Goal: Task Accomplishment & Management: Use online tool/utility

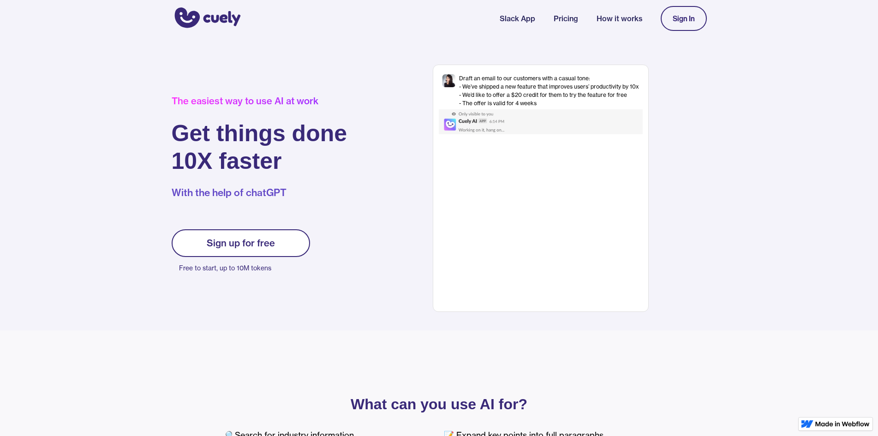
click at [244, 229] on link "Sign up for free" at bounding box center [241, 243] width 138 height 28
click at [226, 245] on div "Sign up for free" at bounding box center [241, 243] width 68 height 11
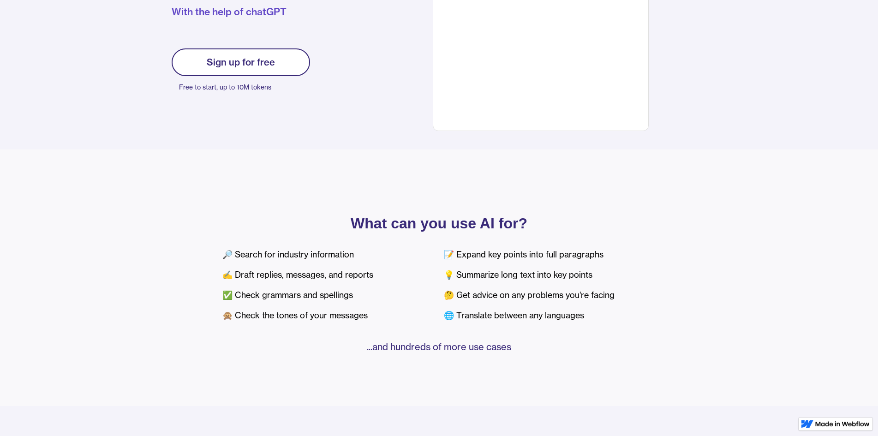
scroll to position [185, 0]
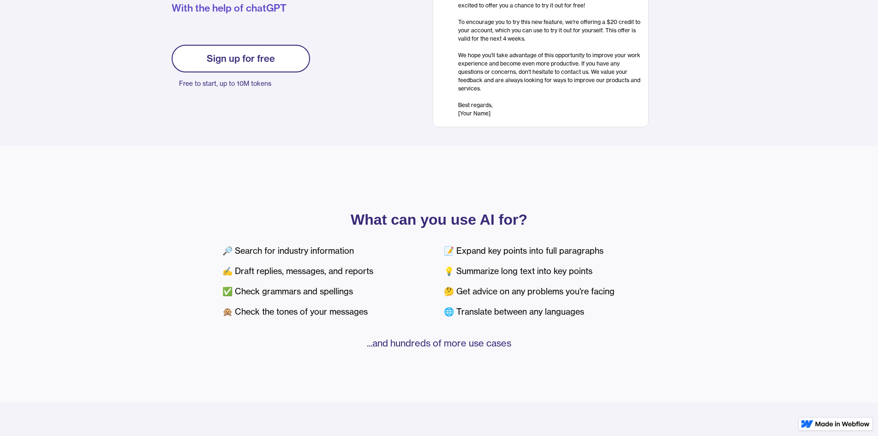
click at [282, 70] on link "Sign up for free" at bounding box center [241, 59] width 138 height 28
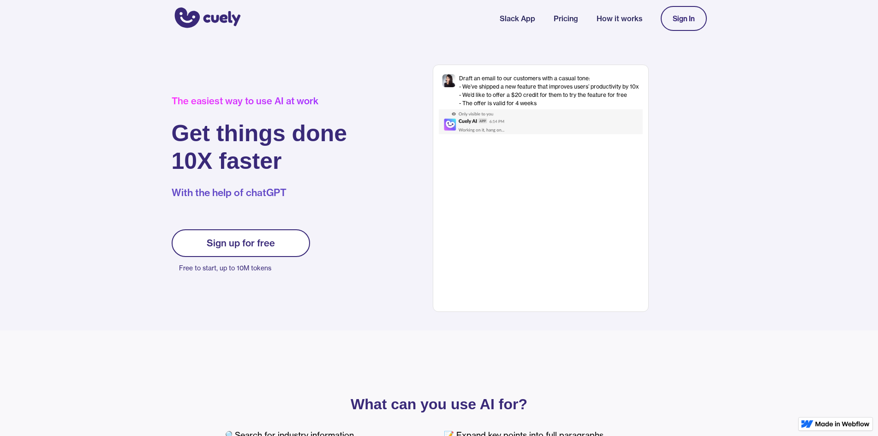
click at [682, 12] on link "Sign In" at bounding box center [684, 18] width 46 height 25
click at [690, 24] on link "Sign In" at bounding box center [684, 18] width 46 height 25
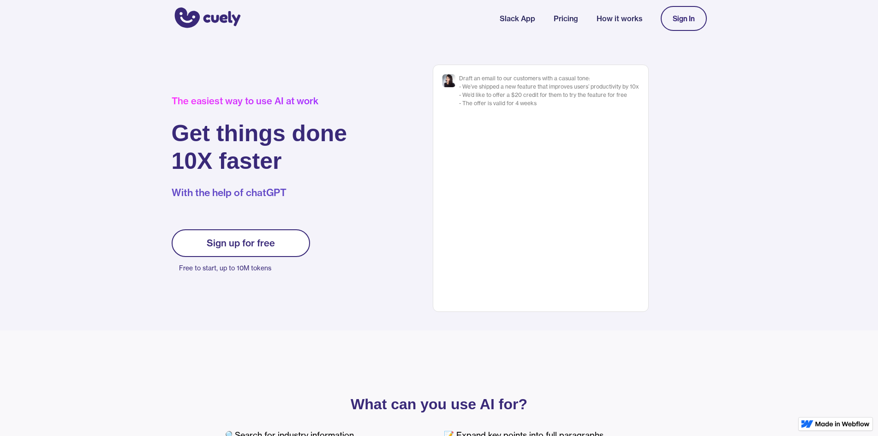
click at [673, 18] on div "Sign In" at bounding box center [684, 18] width 22 height 8
click at [674, 16] on div "Sign In" at bounding box center [684, 18] width 22 height 8
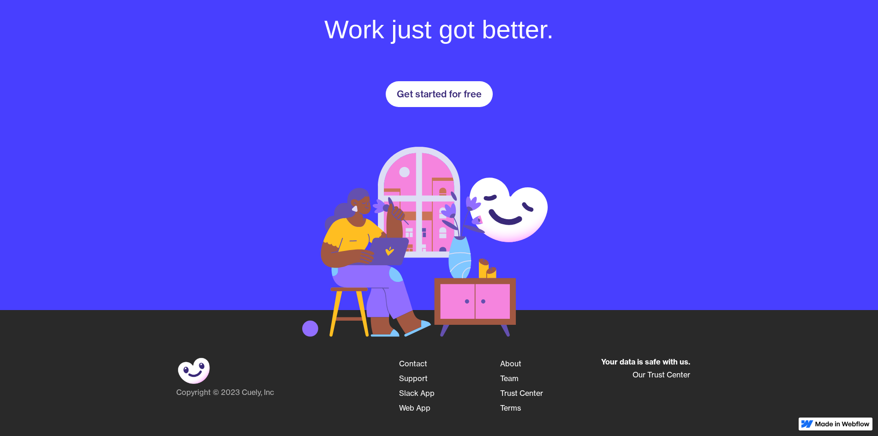
scroll to position [1323, 0]
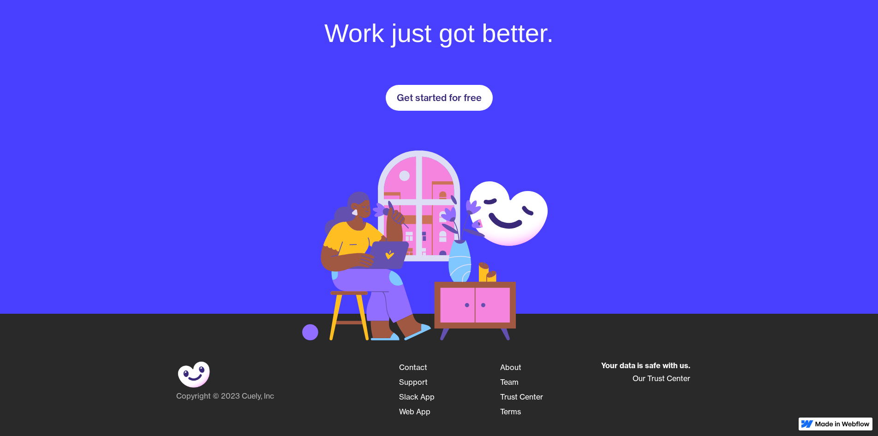
drag, startPoint x: 461, startPoint y: 101, endPoint x: 472, endPoint y: 146, distance: 45.5
click at [462, 101] on div "Get started for free" at bounding box center [439, 97] width 85 height 11
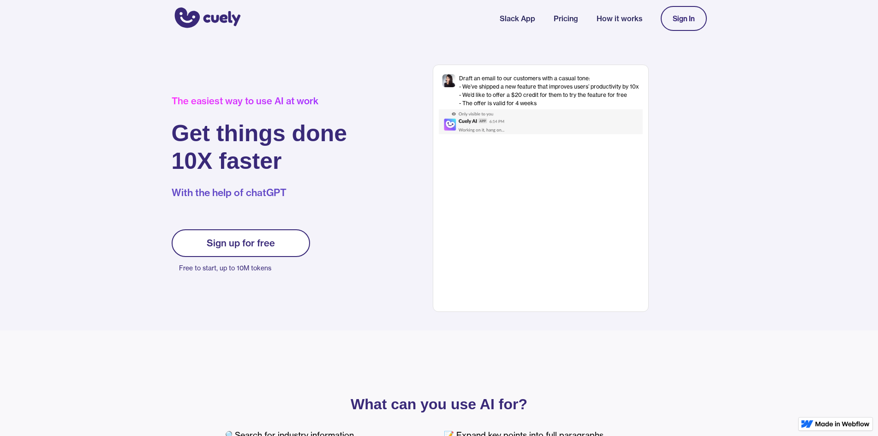
click at [516, 118] on img at bounding box center [484, 121] width 91 height 25
